Goal: Information Seeking & Learning: Understand process/instructions

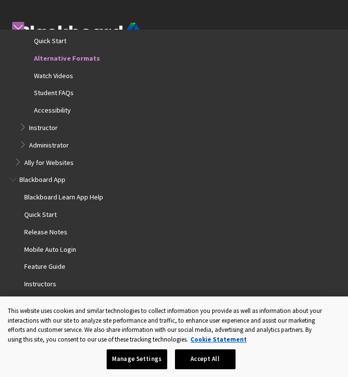
scroll to position [57, 0]
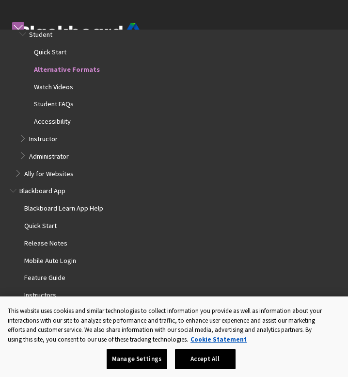
click at [77, 70] on span "Alternative Formats" at bounding box center [67, 68] width 66 height 11
click at [222, 361] on button "Accept All" at bounding box center [205, 359] width 61 height 20
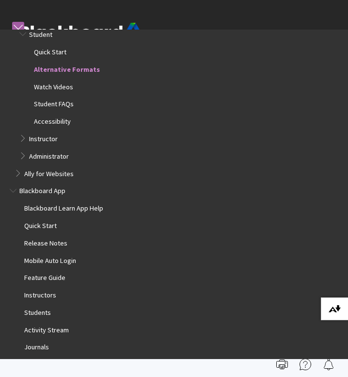
click at [334, 307] on img at bounding box center [335, 309] width 12 height 8
click at [75, 70] on span "Alternative Formats" at bounding box center [67, 68] width 66 height 11
click at [25, 35] on span "Book outline for Anthology Ally Help" at bounding box center [23, 33] width 9 height 11
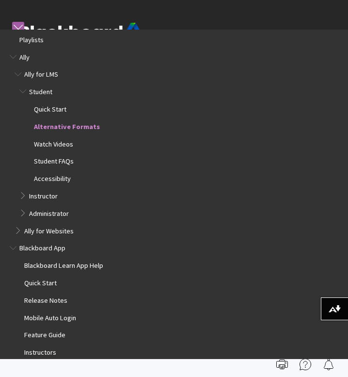
scroll to position [76, 0]
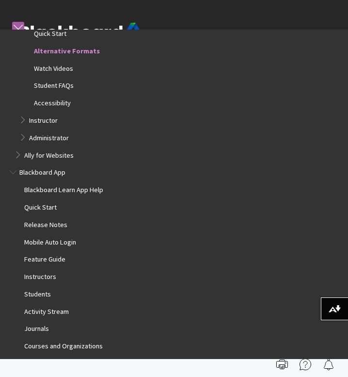
click at [88, 50] on span "Alternative Formats" at bounding box center [67, 49] width 66 height 11
click at [17, 25] on link at bounding box center [18, 28] width 12 height 12
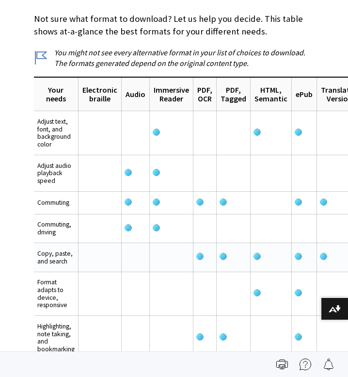
scroll to position [1430, 0]
